Goal: Use online tool/utility: Utilize a website feature to perform a specific function

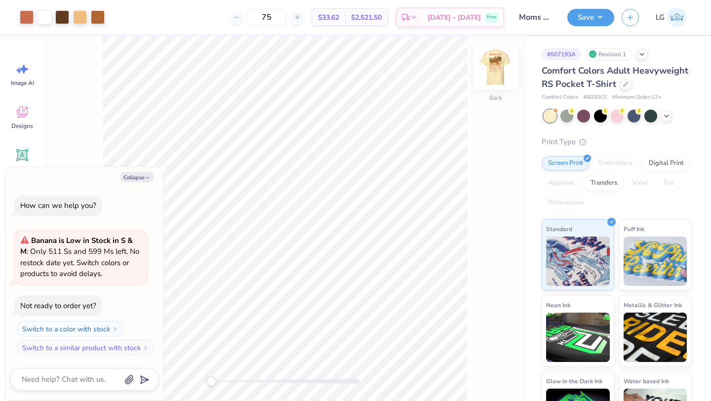
click at [493, 78] on img at bounding box center [496, 67] width 40 height 40
click at [85, 18] on div at bounding box center [80, 16] width 14 height 14
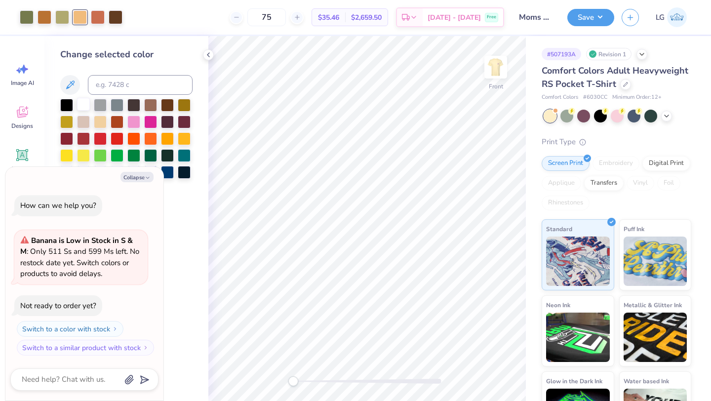
click at [85, 106] on div at bounding box center [83, 104] width 13 height 13
click at [479, 370] on icon at bounding box center [479, 373] width 8 height 9
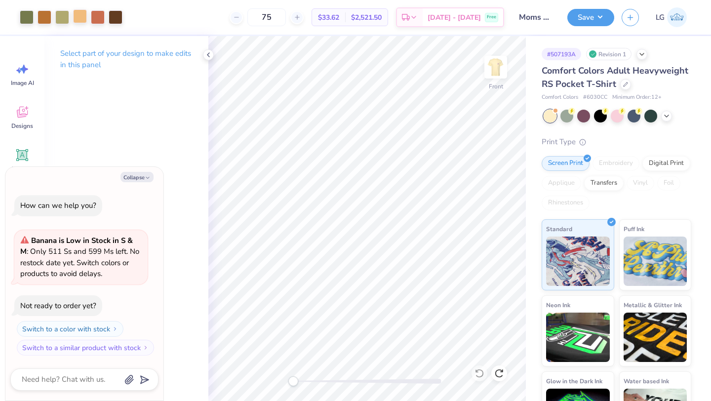
click at [83, 14] on div at bounding box center [80, 16] width 14 height 14
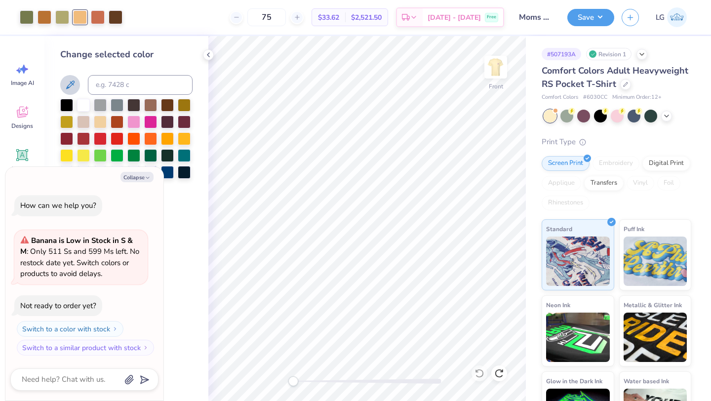
click at [76, 87] on button at bounding box center [70, 85] width 20 height 20
click at [140, 174] on button "Collapse" at bounding box center [137, 177] width 33 height 10
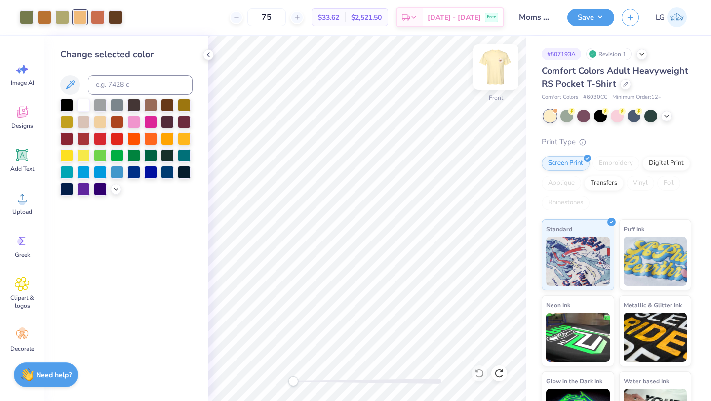
click at [497, 72] on img at bounding box center [496, 67] width 40 height 40
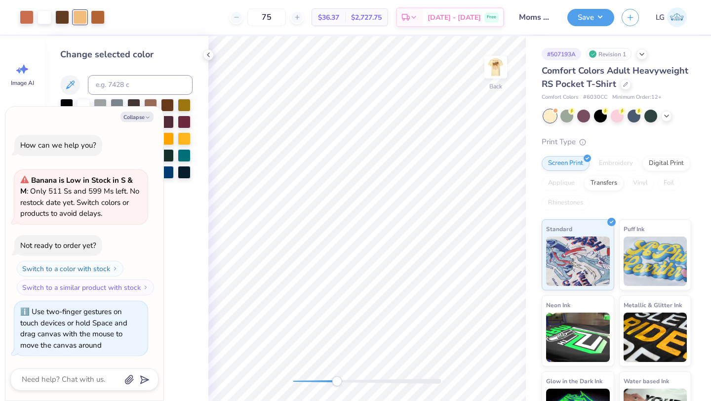
click at [336, 375] on div "Back" at bounding box center [367, 218] width 318 height 365
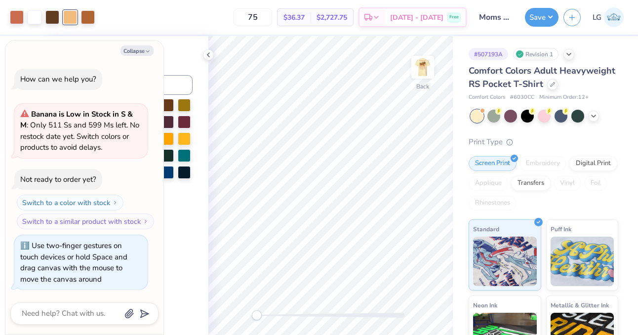
type textarea "x"
